Goal: Task Accomplishment & Management: Use online tool/utility

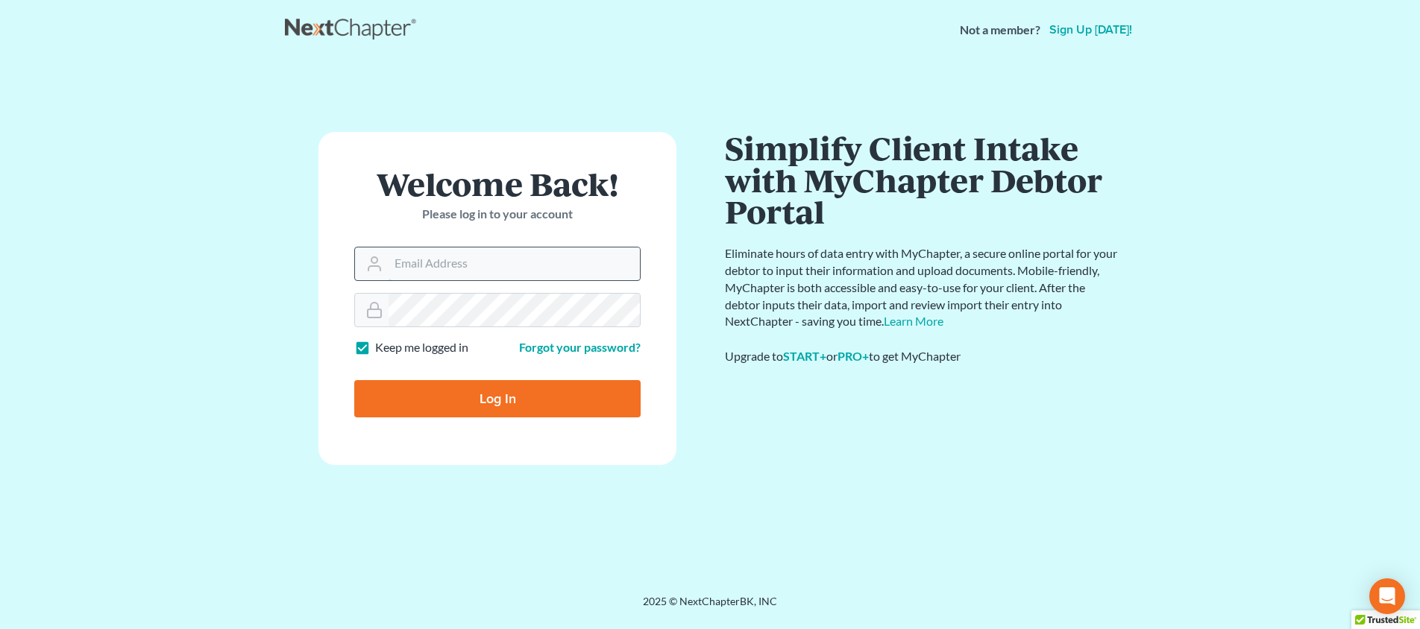
type input "[PERSON_NAME][EMAIL_ADDRESS][DOMAIN_NAME]"
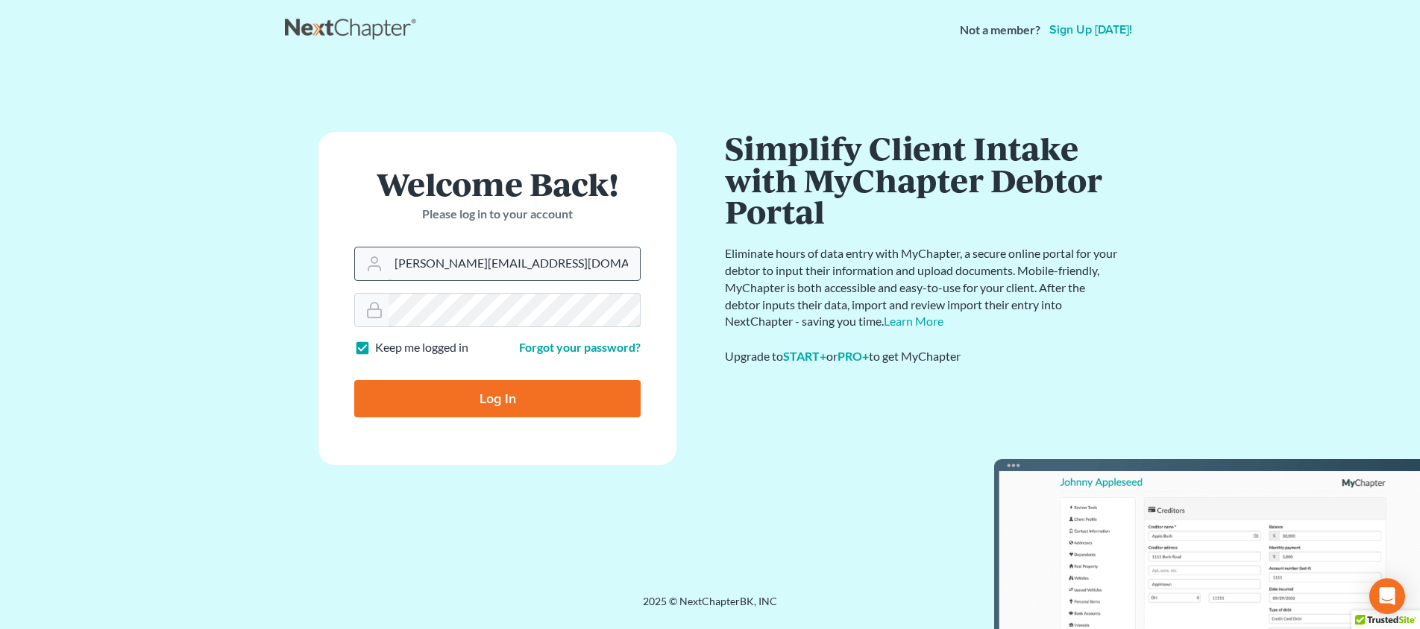
click at [497, 398] on input "Log In" at bounding box center [497, 398] width 286 height 37
type input "Thinking..."
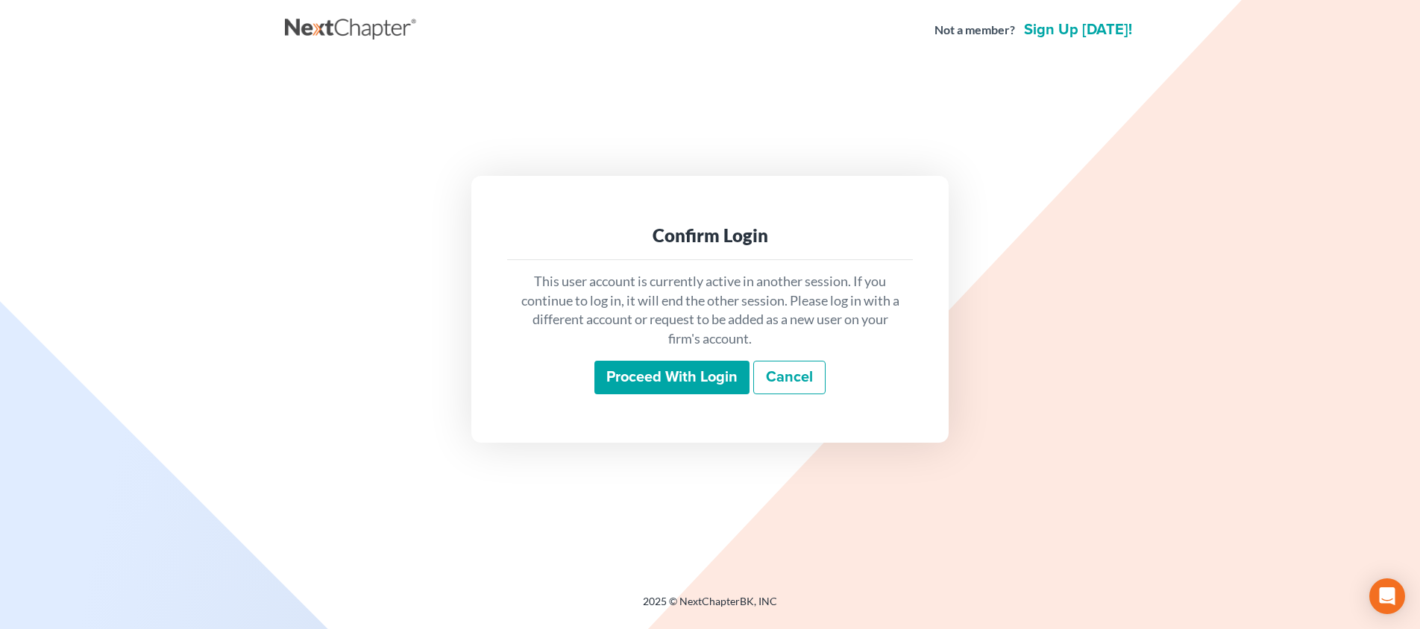
click at [721, 368] on input "Proceed with login" at bounding box center [671, 378] width 155 height 34
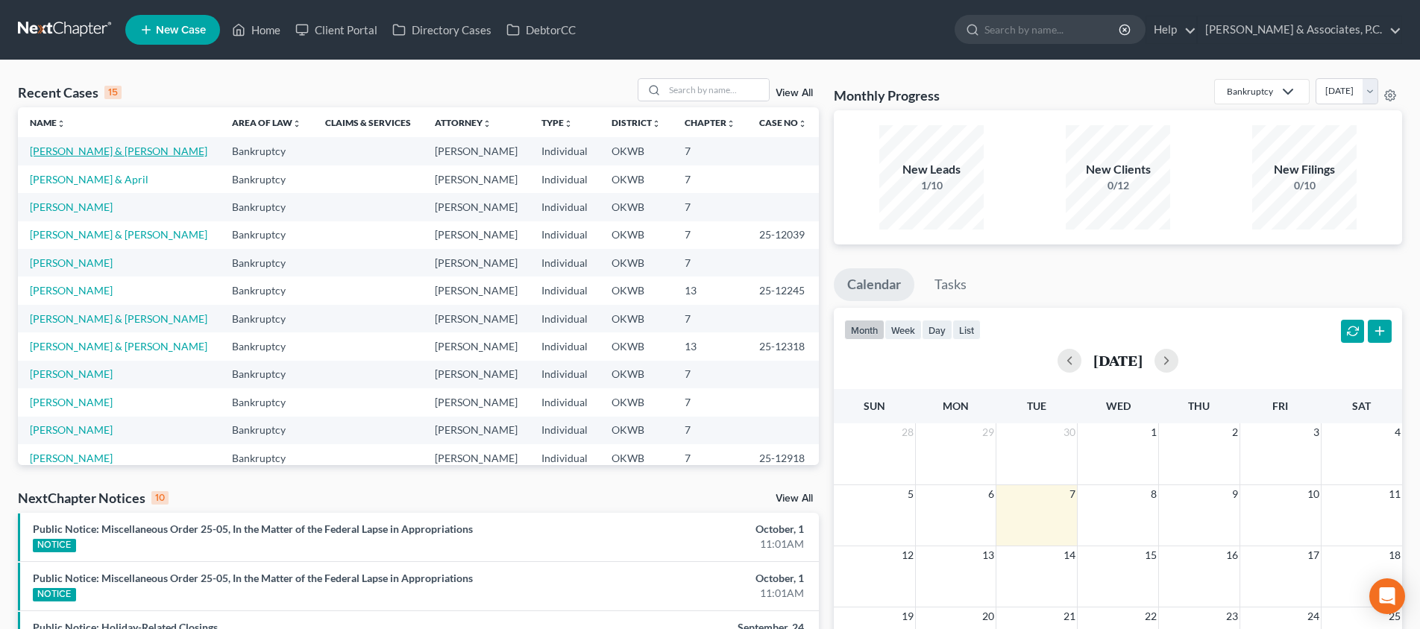
click at [106, 147] on link "Bartlett, Ronald & Stacy" at bounding box center [119, 151] width 178 height 13
